Goal: Check status: Check status

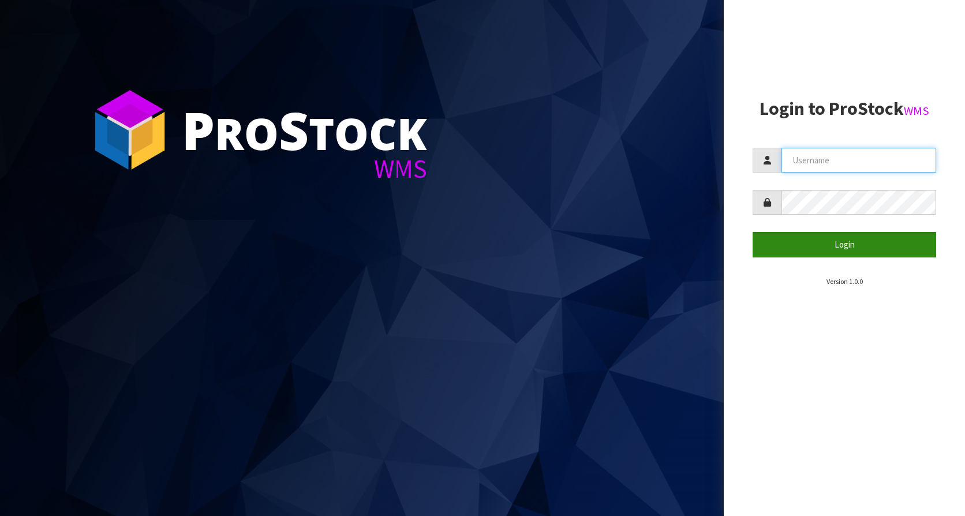
type input "KitchenAid"
click at [894, 254] on button "Login" at bounding box center [845, 244] width 184 height 25
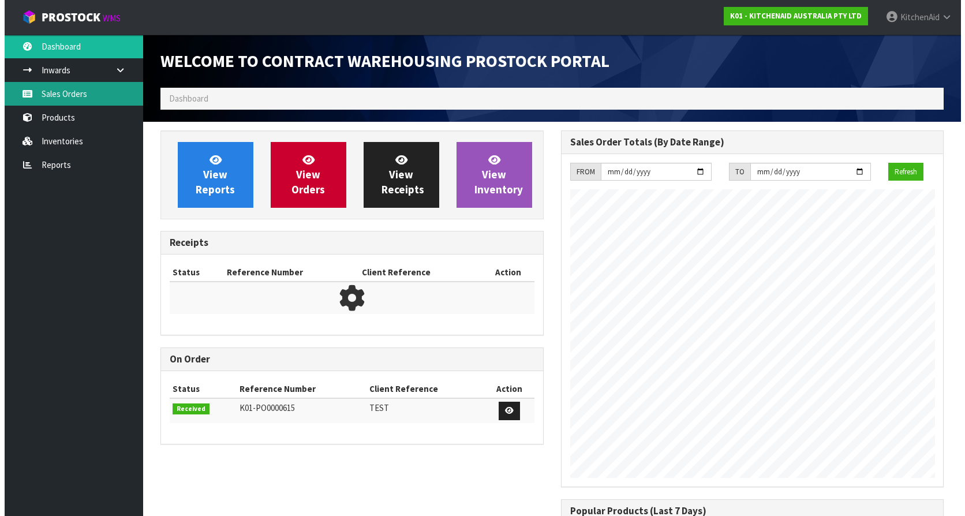
scroll to position [640, 400]
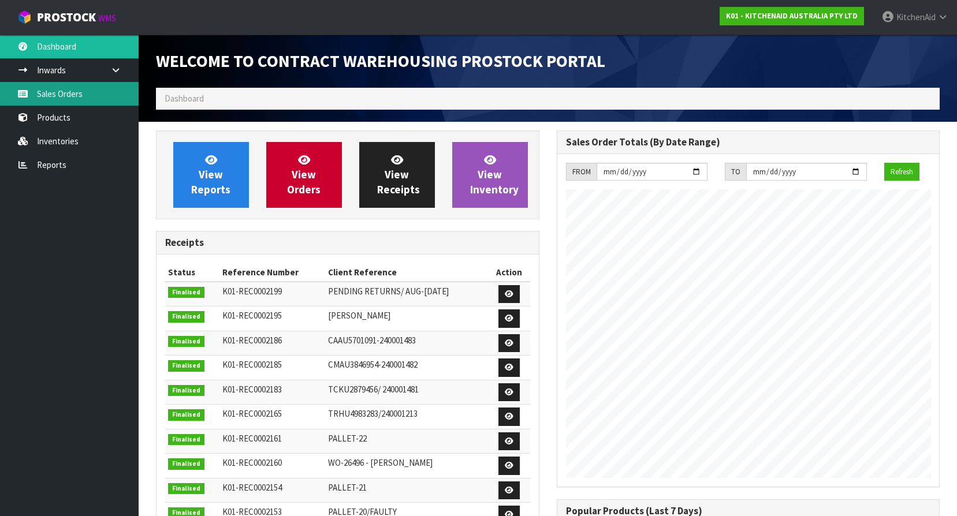
click at [65, 98] on link "Sales Orders" at bounding box center [69, 94] width 139 height 24
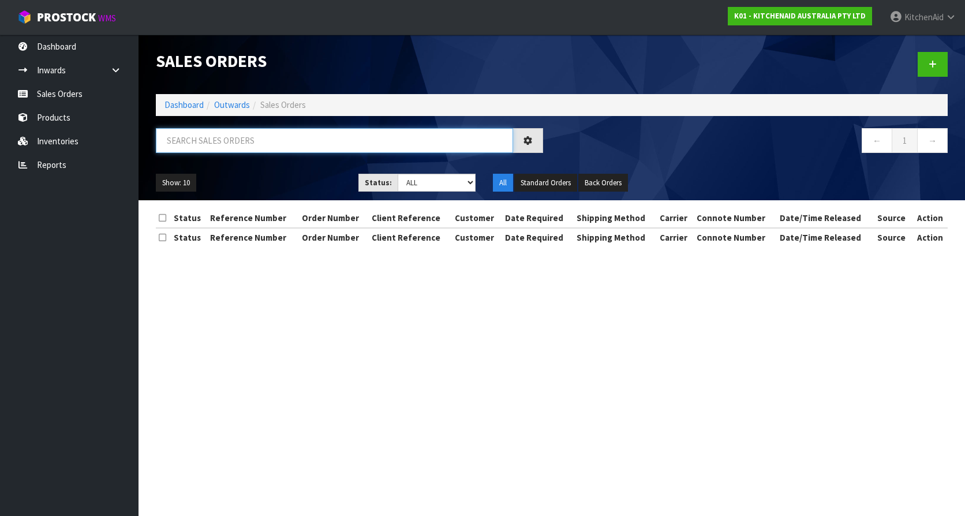
click at [281, 134] on input "text" at bounding box center [334, 140] width 357 height 25
paste input "64037242732907"
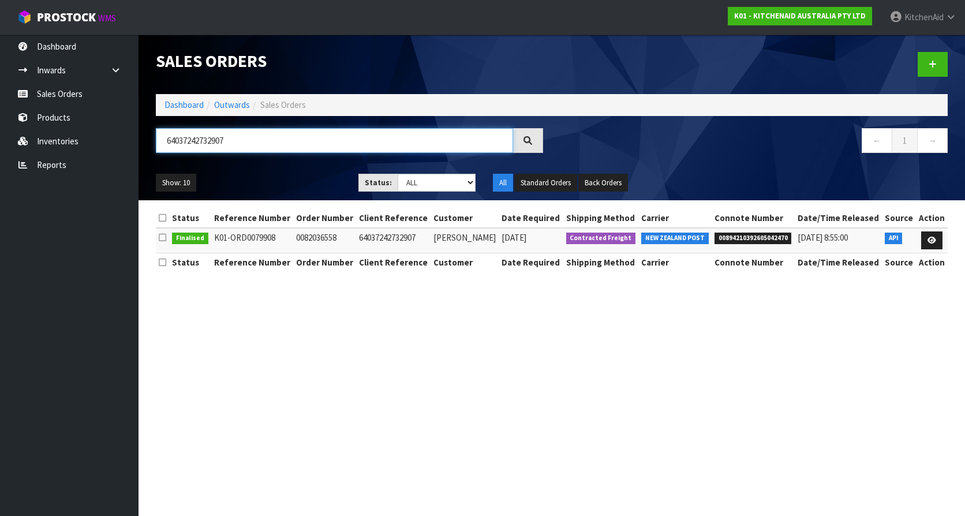
type input "64037242732907"
click at [748, 237] on span "00894210392605042470" at bounding box center [753, 239] width 77 height 12
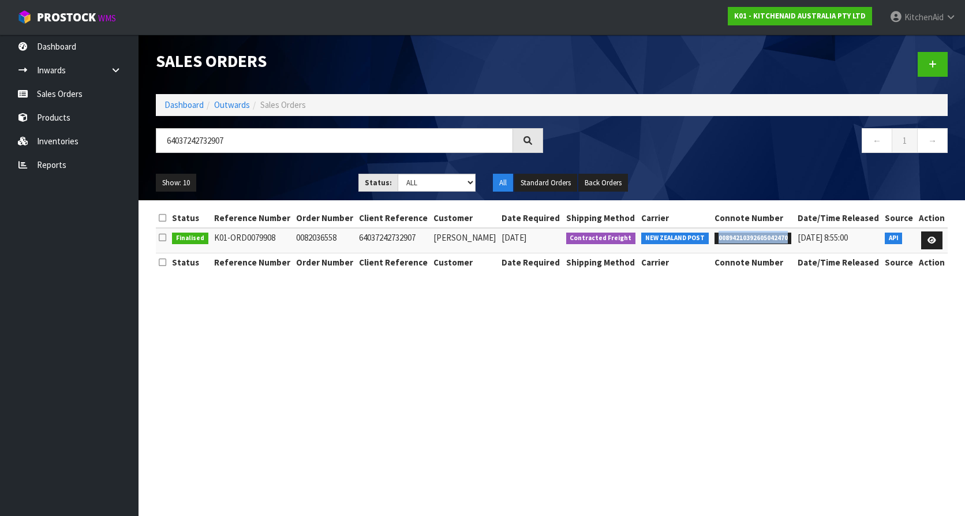
click at [748, 237] on span "00894210392605042470" at bounding box center [753, 239] width 77 height 12
copy span "00894210392605042470"
click at [729, 330] on section "Sales Orders Dashboard Outwards Sales Orders 64037242732907 ← 1 → Show: 10 5 10…" at bounding box center [482, 258] width 965 height 516
click at [748, 240] on span "00894210392605042470" at bounding box center [753, 239] width 77 height 12
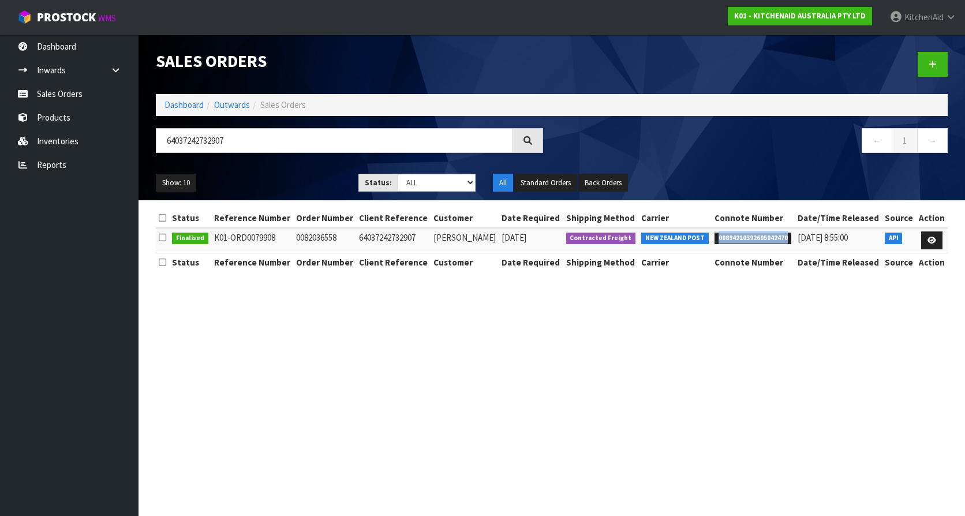
copy span "00894210392605042470"
click at [669, 349] on section "Sales Orders Dashboard Outwards Sales Orders 64037242732907 ← 1 → Show: 10 5 10…" at bounding box center [482, 258] width 965 height 516
